Goal: Task Accomplishment & Management: Complete application form

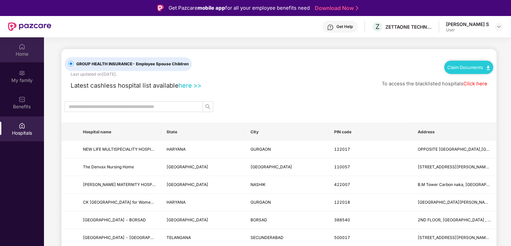
click at [27, 53] on div "Home" at bounding box center [22, 54] width 44 height 7
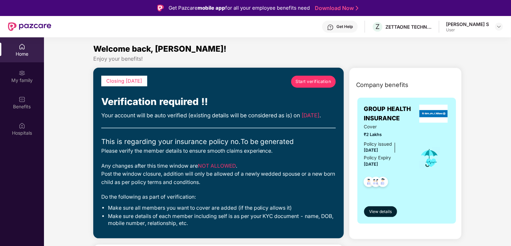
click at [381, 160] on div "Policy Expiry [DATE]" at bounding box center [377, 161] width 27 height 14
click at [378, 182] on img at bounding box center [383, 182] width 16 height 16
click at [384, 216] on button "View details" at bounding box center [380, 211] width 33 height 11
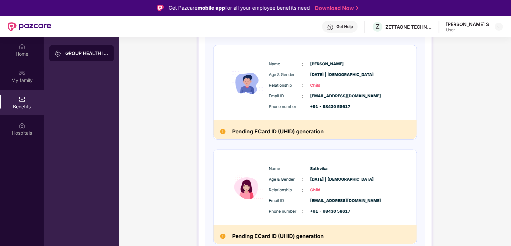
scroll to position [301, 0]
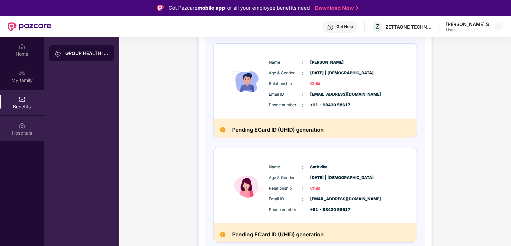
click at [16, 131] on div "Hospitals" at bounding box center [22, 133] width 44 height 7
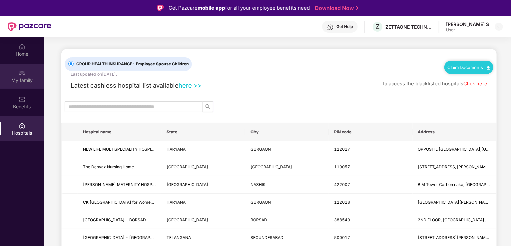
click at [22, 80] on div "My family" at bounding box center [22, 80] width 44 height 7
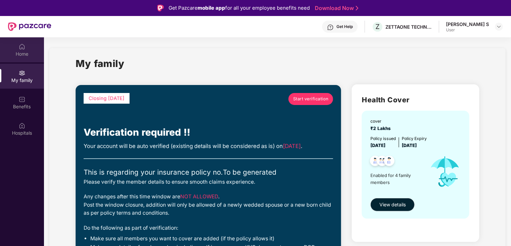
click at [23, 51] on div "Home" at bounding box center [22, 54] width 44 height 7
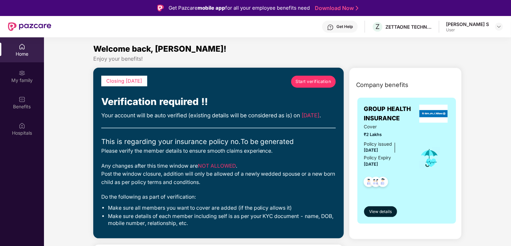
click at [307, 83] on span "Start verification" at bounding box center [313, 81] width 36 height 7
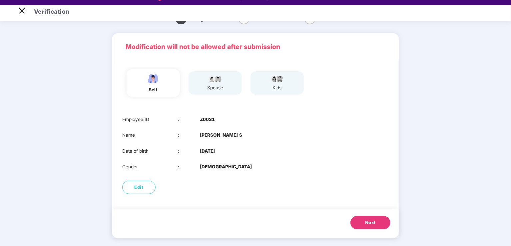
scroll to position [16, 0]
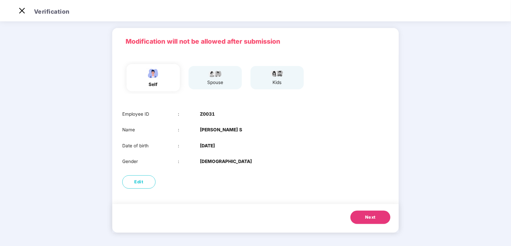
click at [372, 220] on button "Next" at bounding box center [370, 216] width 40 height 13
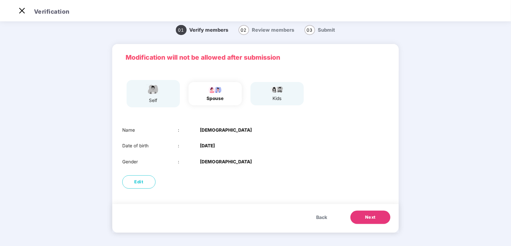
scroll to position [4, 0]
click at [372, 220] on button "Next" at bounding box center [370, 216] width 40 height 13
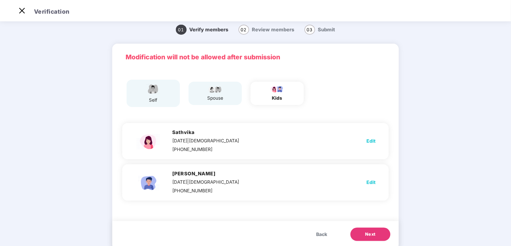
scroll to position [20, 0]
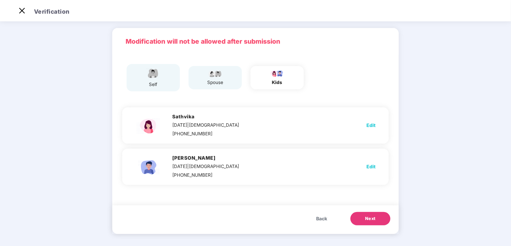
click at [371, 218] on span "Next" at bounding box center [370, 218] width 11 height 7
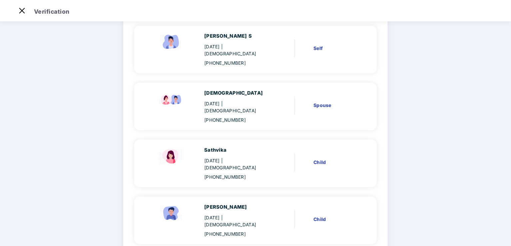
scroll to position [89, 0]
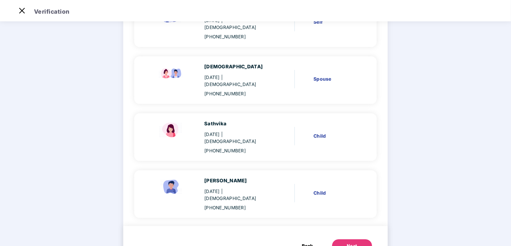
click at [353, 242] on div "Next" at bounding box center [352, 245] width 11 height 7
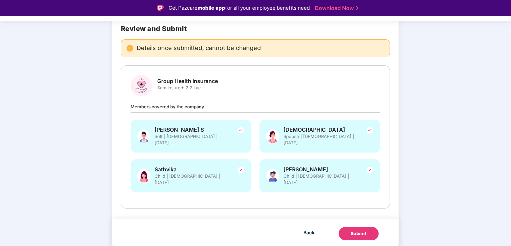
scroll to position [38, 0]
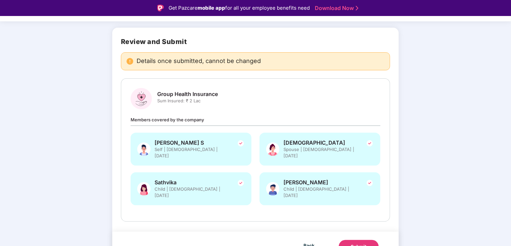
click at [365, 243] on div "Submit" at bounding box center [359, 246] width 16 height 7
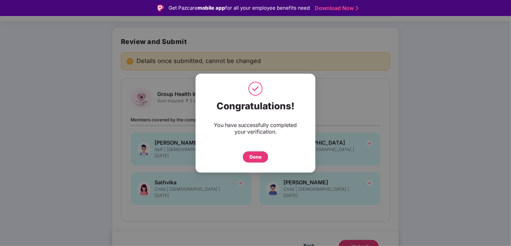
click at [258, 157] on div "Done" at bounding box center [255, 156] width 12 height 7
